Goal: Navigation & Orientation: Find specific page/section

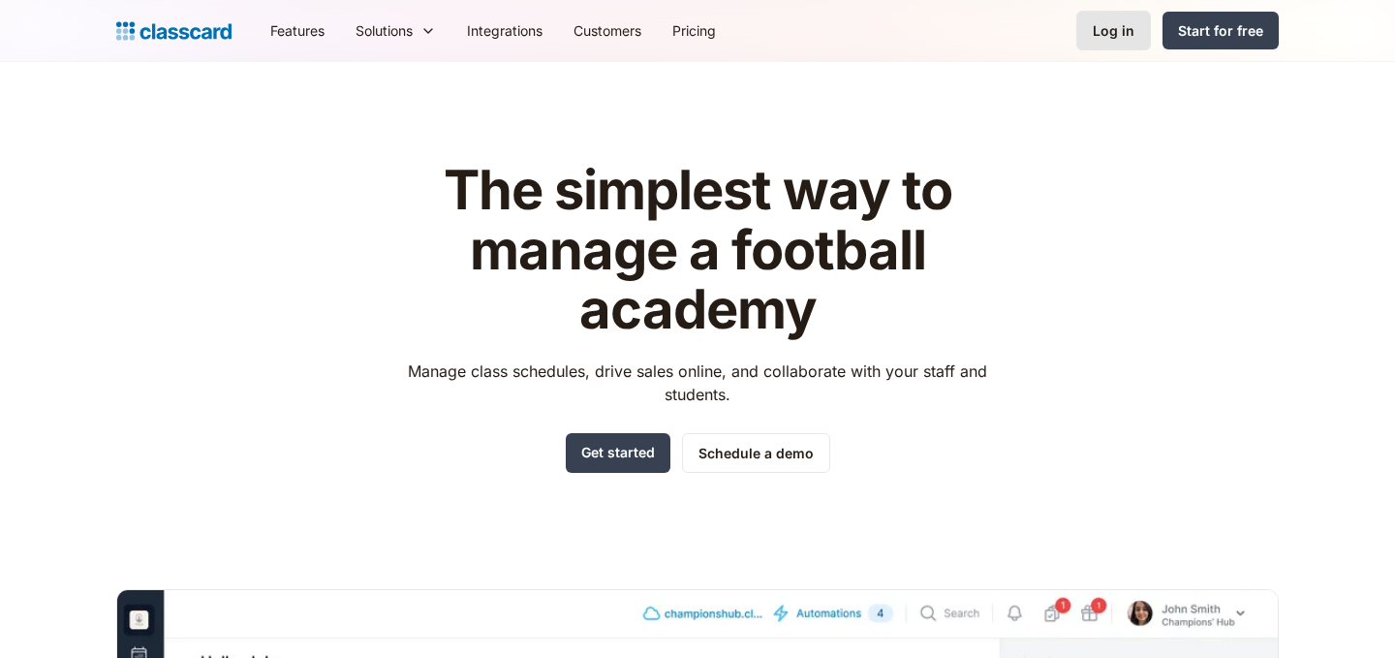
click at [1110, 26] on div "Log in" at bounding box center [1113, 30] width 42 height 20
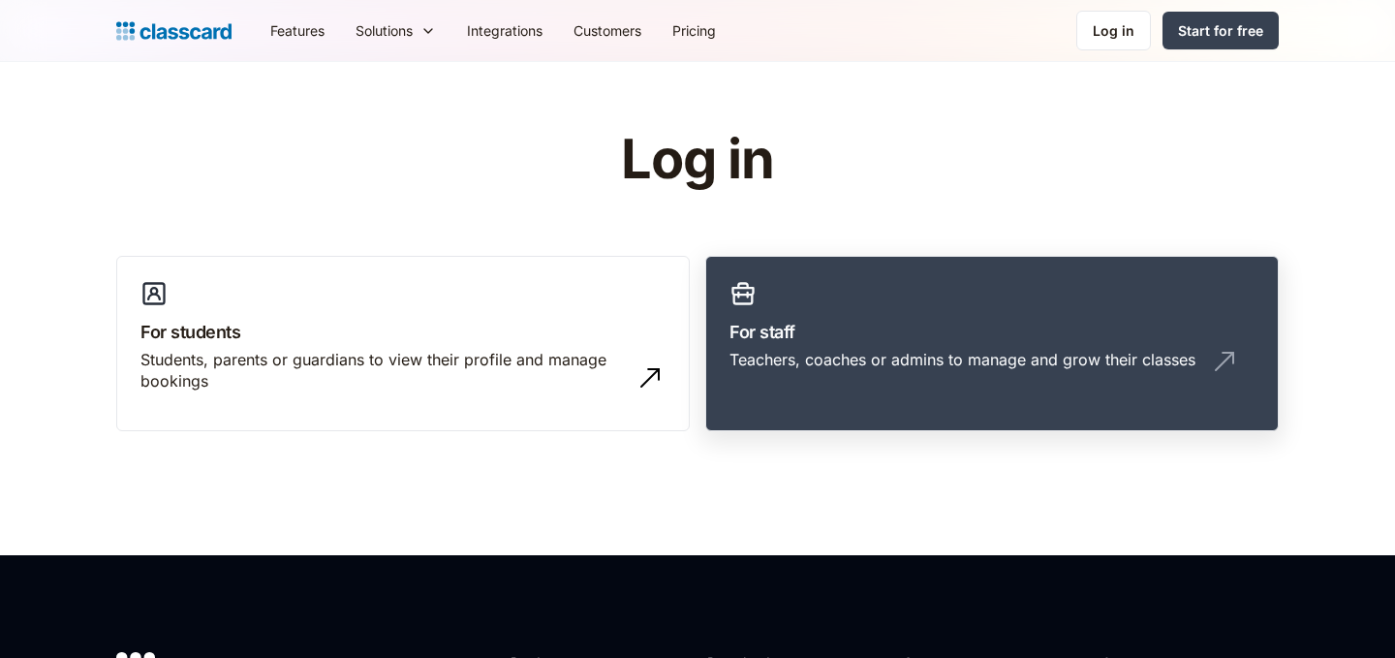
click at [794, 332] on h3 "For staff" at bounding box center [991, 332] width 525 height 26
